Goal: Navigation & Orientation: Find specific page/section

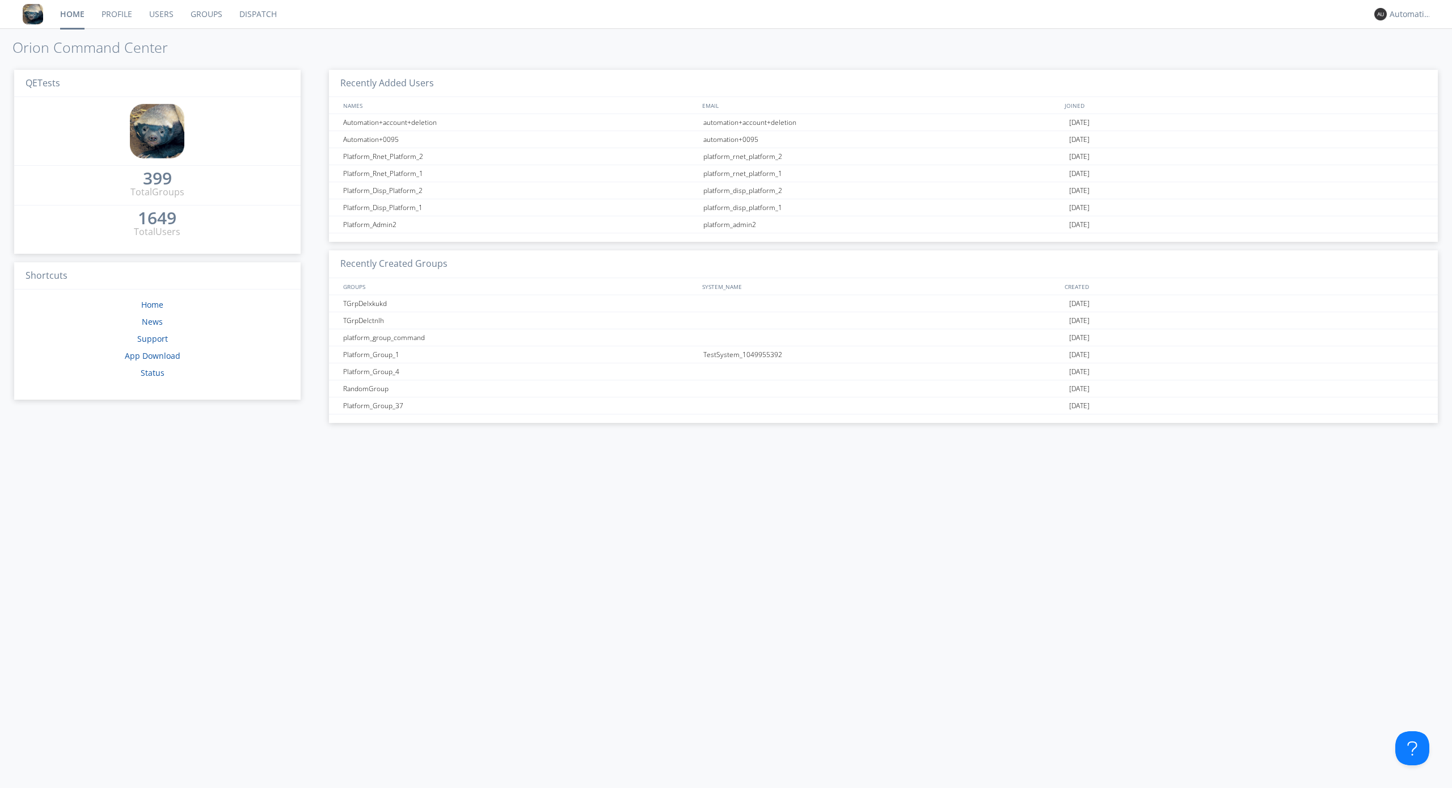
click at [257, 14] on link "Dispatch" at bounding box center [258, 14] width 54 height 28
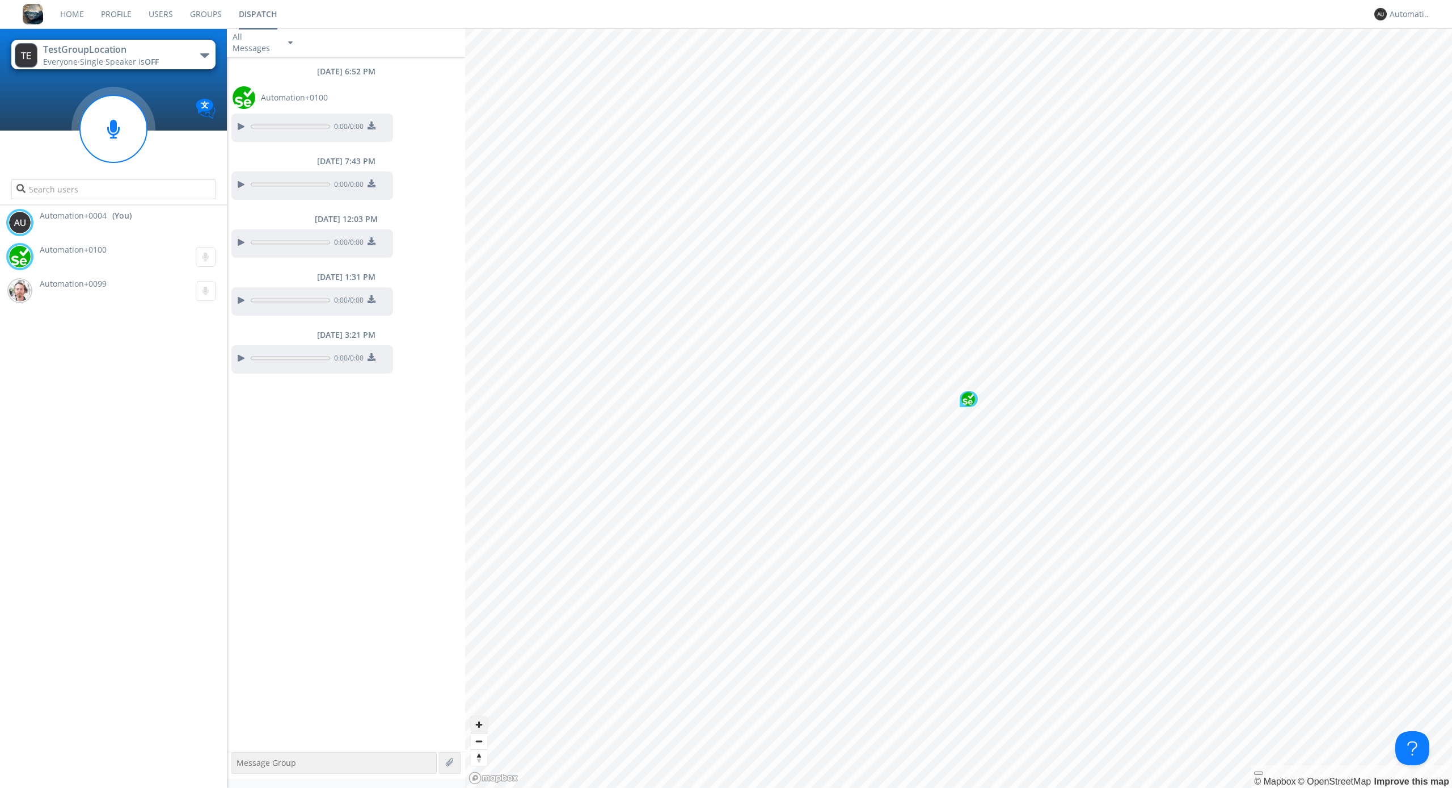
click at [479, 724] on span "Zoom in" at bounding box center [479, 724] width 16 height 16
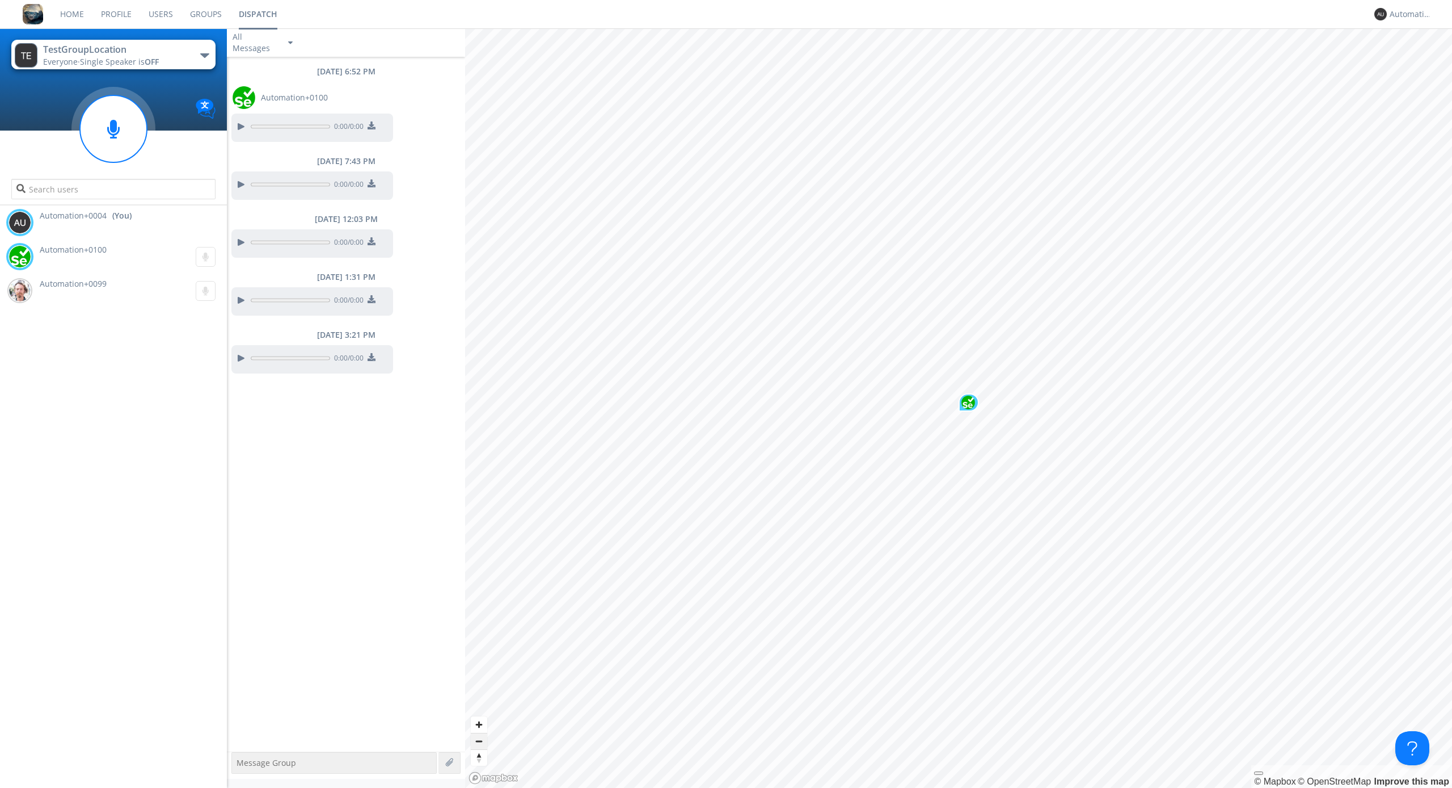
click at [479, 740] on span "Zoom out" at bounding box center [479, 741] width 16 height 16
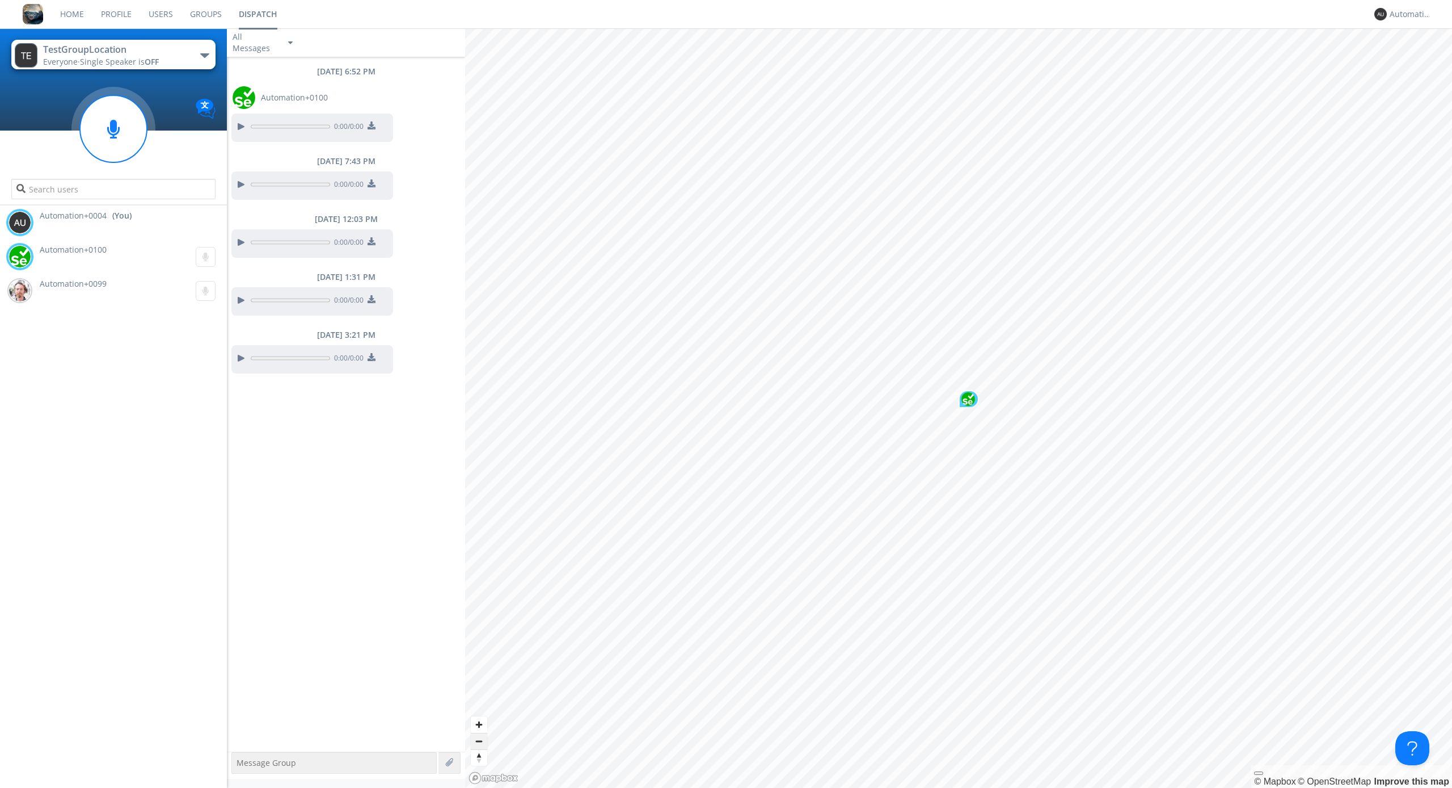
click at [479, 740] on span "Zoom out" at bounding box center [479, 741] width 16 height 16
